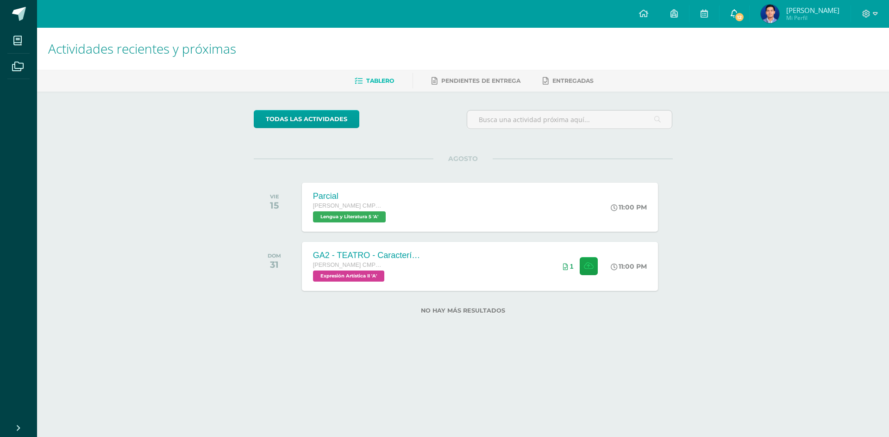
click at [744, 23] on link "12" at bounding box center [734, 14] width 30 height 28
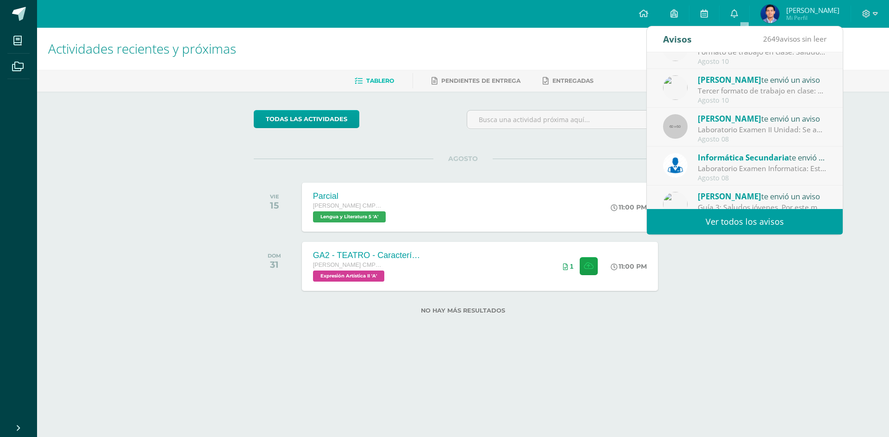
scroll to position [154, 0]
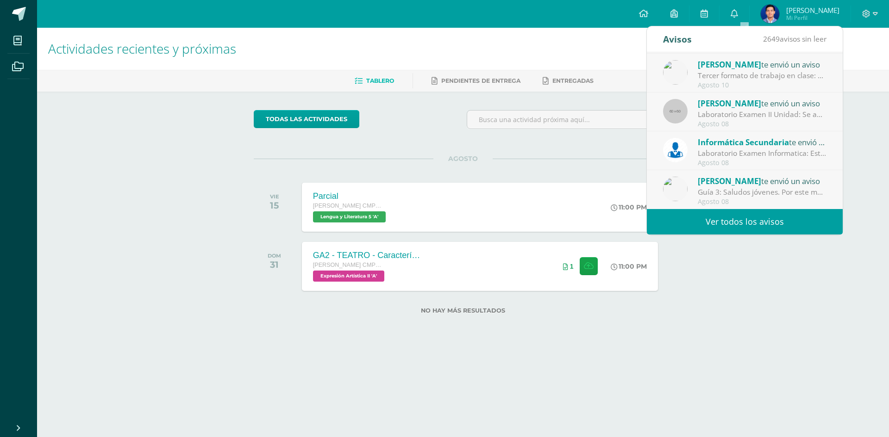
click at [691, 224] on link "Ver todos los avisos" at bounding box center [745, 221] width 196 height 25
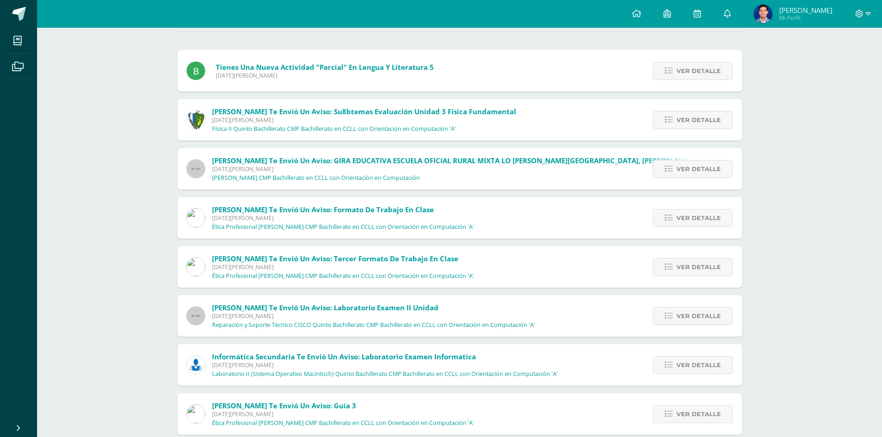
scroll to position [139, 0]
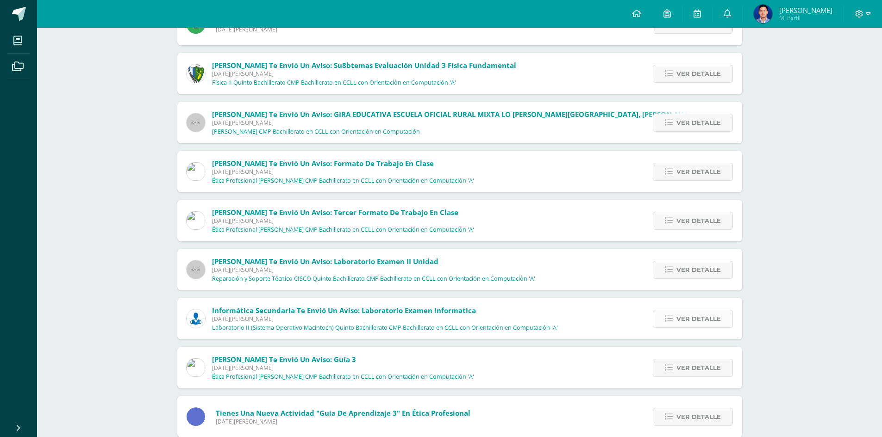
click at [686, 316] on span "Ver detalle" at bounding box center [698, 319] width 44 height 17
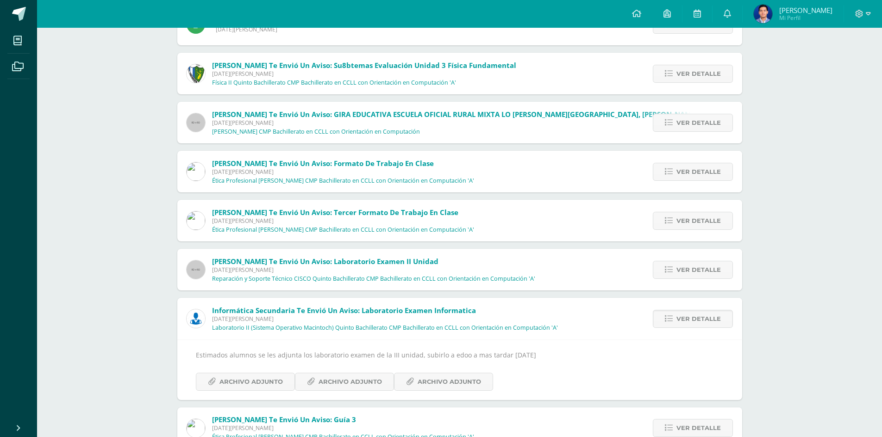
scroll to position [231, 0]
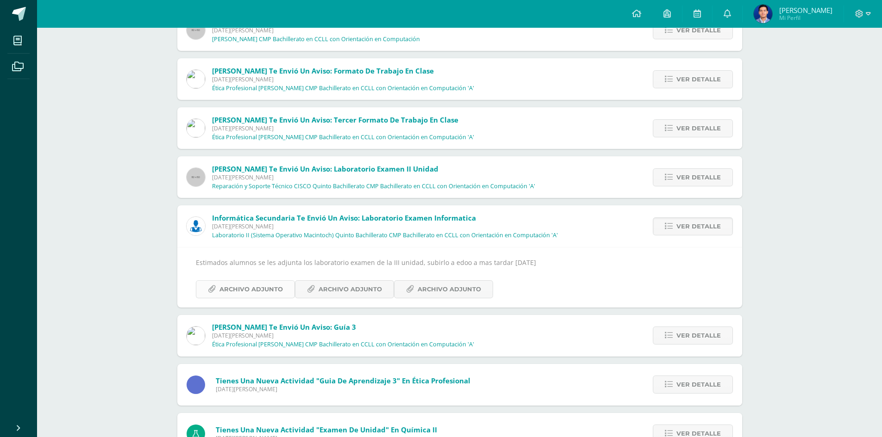
click at [272, 287] on span "Archivo Adjunto" at bounding box center [250, 289] width 63 height 17
